Goal: Information Seeking & Learning: Understand process/instructions

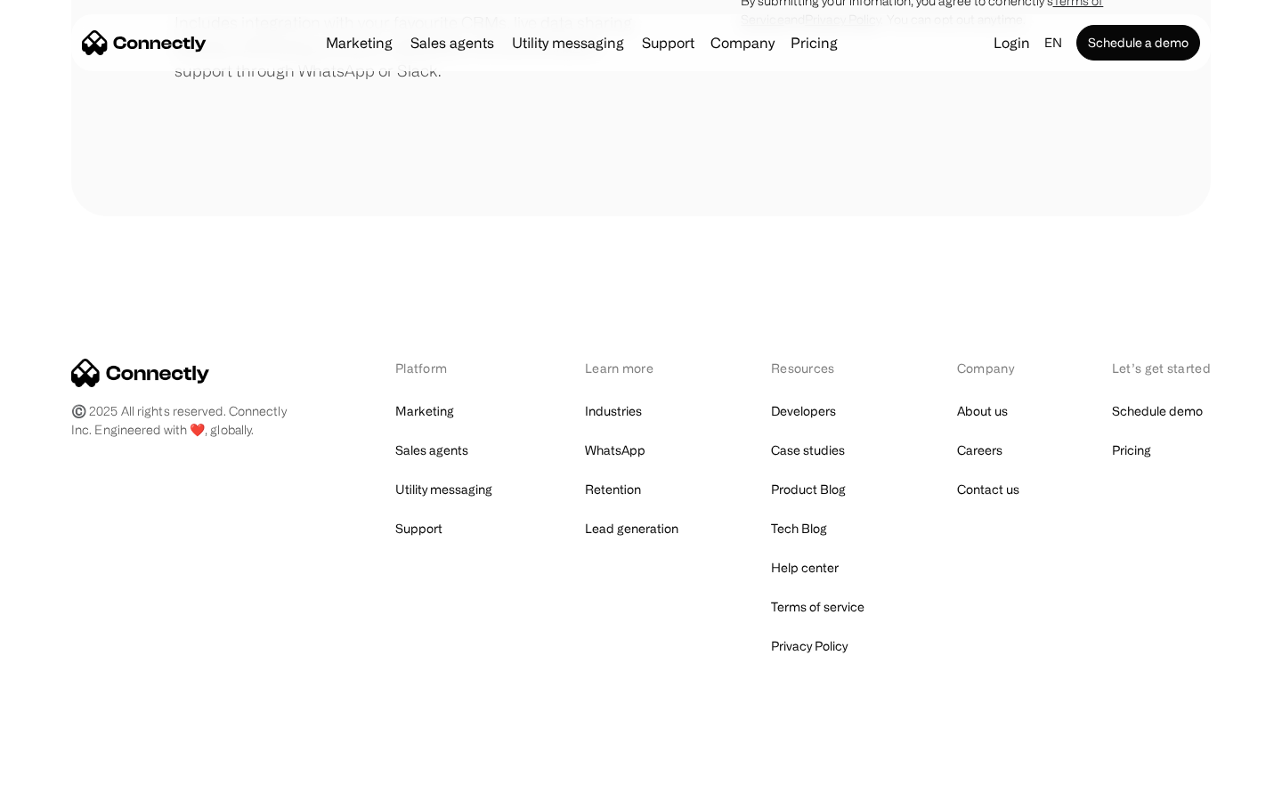
scroll to position [827, 0]
